Goal: Task Accomplishment & Management: Manage account settings

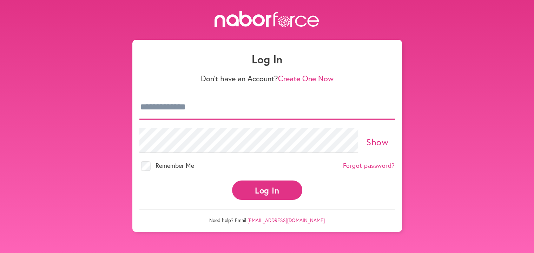
click at [165, 111] on input "email" at bounding box center [267, 107] width 256 height 25
type input "**********"
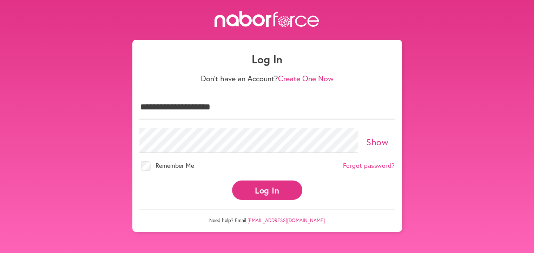
click at [264, 196] on button "Log In" at bounding box center [267, 189] width 70 height 19
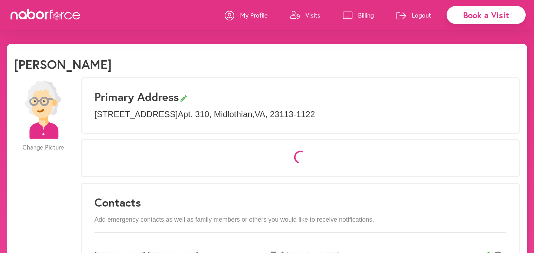
select select "*"
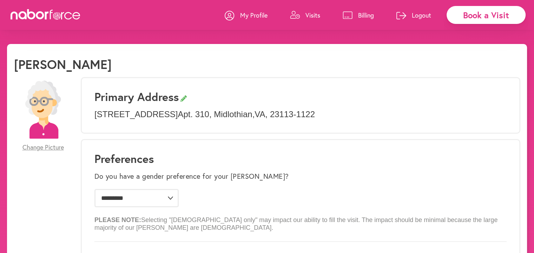
click at [310, 14] on p "Visits" at bounding box center [313, 15] width 15 height 8
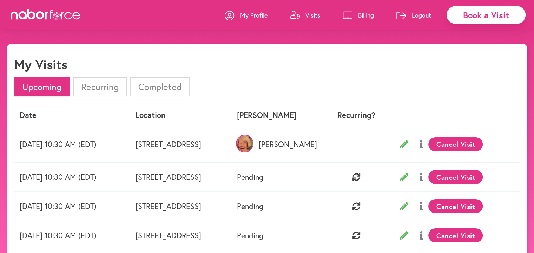
click at [482, 177] on button "Cancel Visit" at bounding box center [456, 177] width 54 height 14
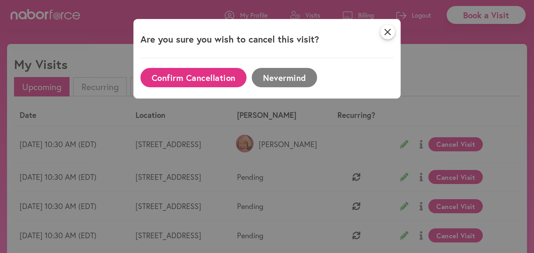
click at [208, 75] on button "Confirm Cancellation" at bounding box center [193, 77] width 106 height 19
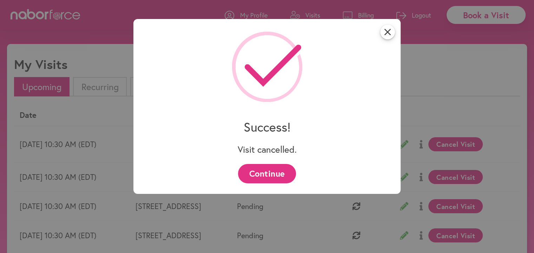
click at [268, 172] on button "Continue" at bounding box center [267, 173] width 58 height 19
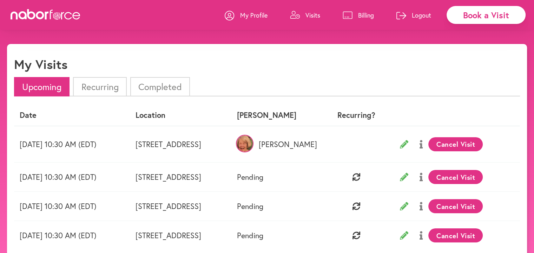
click at [421, 17] on p "Logout" at bounding box center [421, 15] width 19 height 8
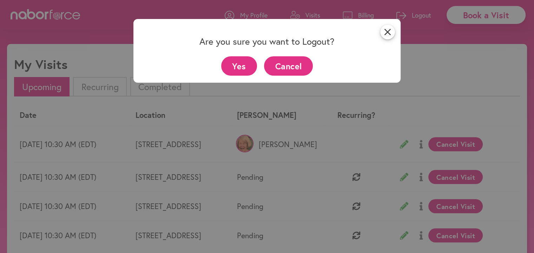
click at [240, 65] on button "Yes" at bounding box center [239, 65] width 36 height 19
